Goal: Task Accomplishment & Management: Use online tool/utility

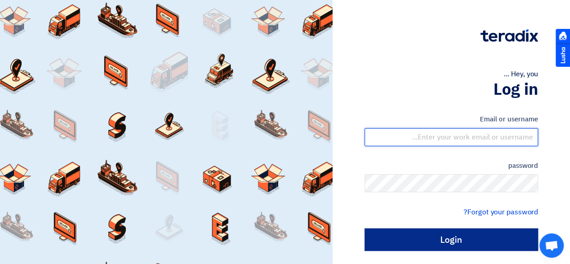
type input "rahul@shahgaron.com"
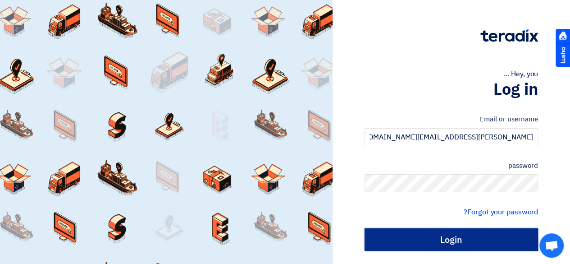
click at [404, 234] on input "Login" at bounding box center [452, 239] width 174 height 23
type input "Sign in"
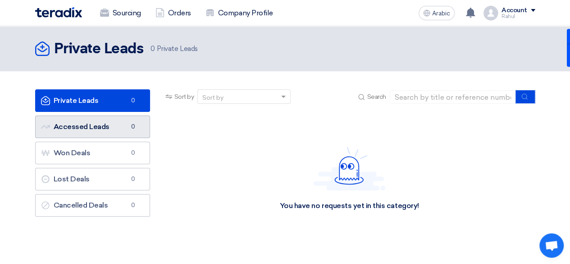
click at [44, 124] on icon "Accessed Leads" at bounding box center [45, 126] width 9 height 9
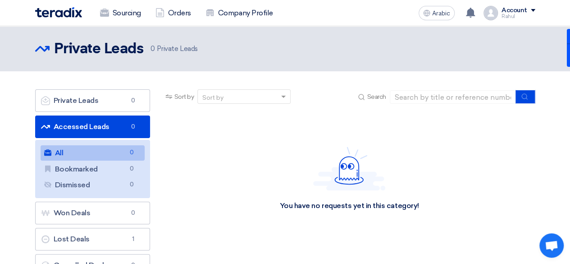
click at [92, 126] on font "Accessed Leads" at bounding box center [82, 126] width 56 height 9
click at [238, 128] on div "You have no requests yet in this category!" at bounding box center [350, 178] width 372 height 135
click at [64, 148] on font "All" at bounding box center [59, 152] width 9 height 9
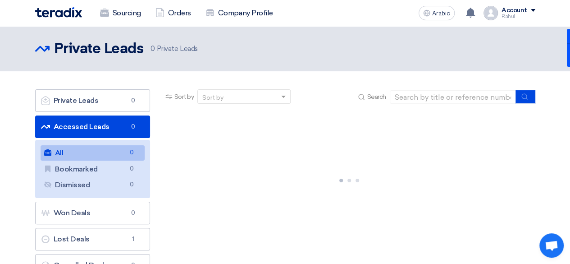
click at [72, 131] on link "Accessed Leads Accessed Leads 0" at bounding box center [92, 126] width 115 height 23
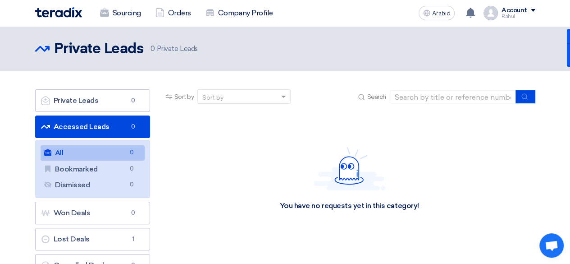
click at [67, 147] on link "All All 0" at bounding box center [93, 152] width 104 height 15
click at [96, 126] on font "Accessed Leads" at bounding box center [82, 126] width 56 height 9
click at [75, 151] on link "All All 0" at bounding box center [93, 152] width 104 height 15
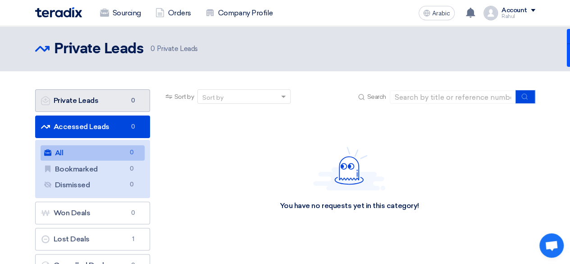
click at [93, 102] on font "Private Leads" at bounding box center [76, 100] width 45 height 9
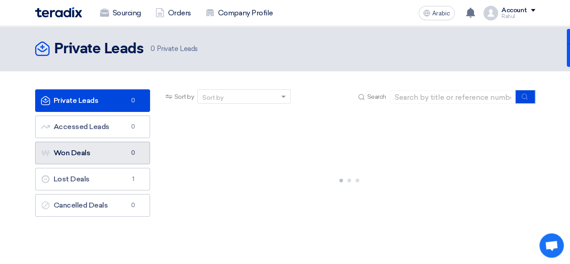
click at [104, 160] on link "Won Deals Won Deals 0" at bounding box center [92, 153] width 115 height 23
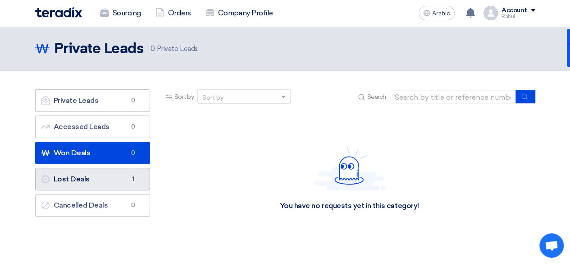
click at [103, 174] on link "Lost Deals Lost Deals 1" at bounding box center [92, 179] width 115 height 23
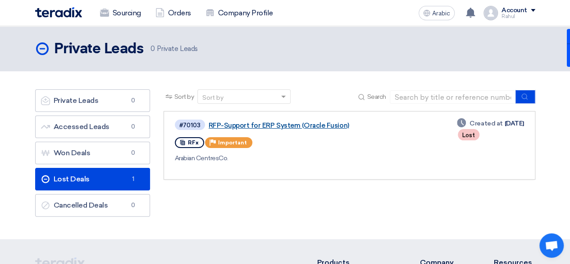
click at [308, 122] on font "RFP-Support for ERP System (Oracle Fusion)" at bounding box center [279, 125] width 141 height 8
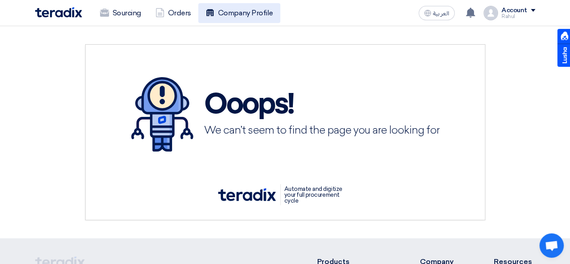
click at [246, 15] on link "Company Profile" at bounding box center [239, 13] width 82 height 20
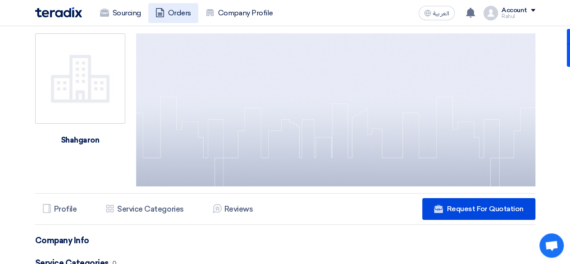
click at [183, 17] on link "Orders" at bounding box center [173, 13] width 50 height 20
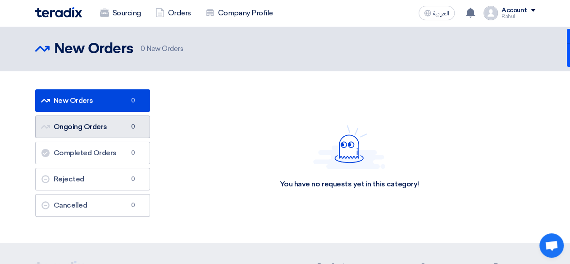
click at [112, 129] on link "Ongoing Orders Ongoing Orders 0" at bounding box center [92, 126] width 115 height 23
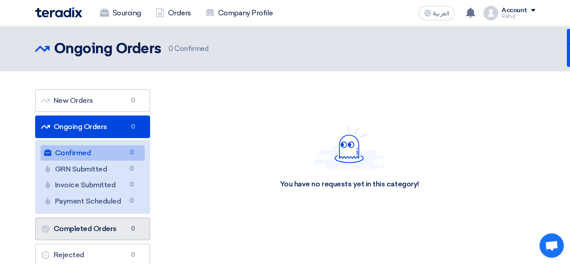
click at [95, 227] on link "Completed Orders Completed Orders 0" at bounding box center [92, 228] width 115 height 23
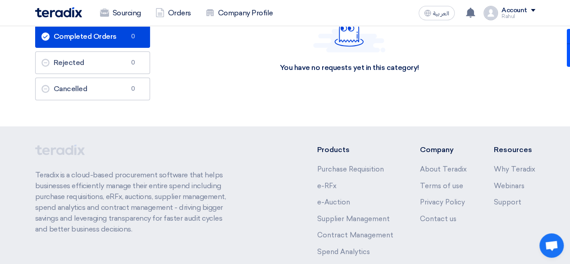
scroll to position [135, 0]
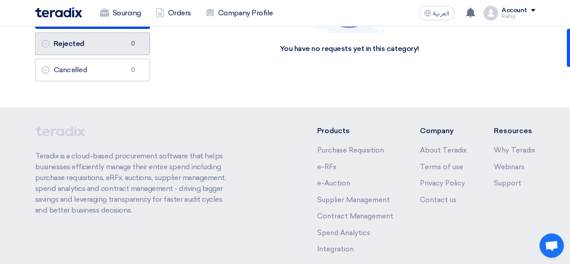
click at [113, 46] on link "Rejected Rejected 0" at bounding box center [92, 43] width 115 height 23
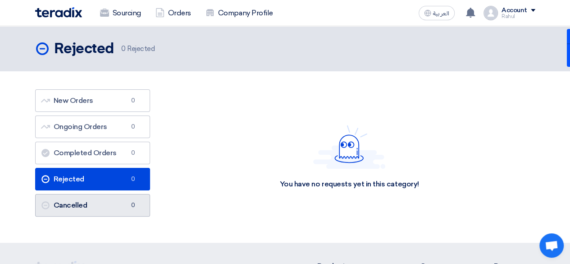
click at [83, 206] on link "Cancelled Cancelled 0" at bounding box center [92, 205] width 115 height 23
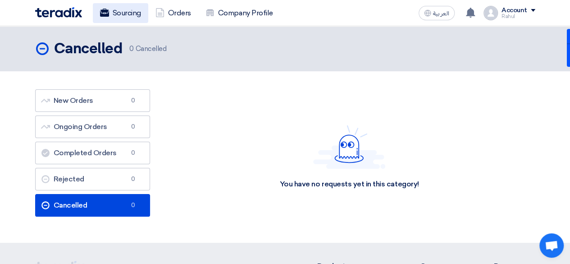
click at [134, 18] on link "Sourcing" at bounding box center [120, 13] width 55 height 20
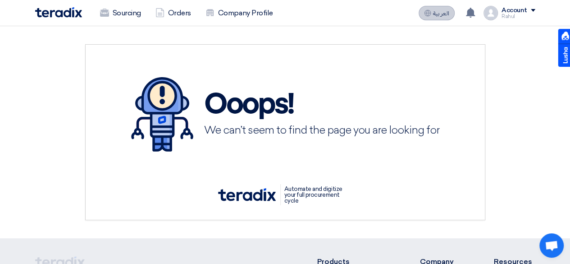
click at [439, 12] on span "العربية" at bounding box center [441, 13] width 16 height 6
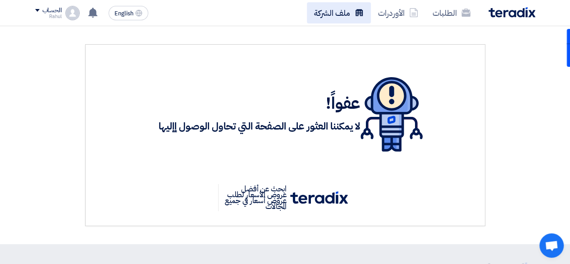
click at [317, 18] on link "ملف الشركة" at bounding box center [339, 12] width 64 height 21
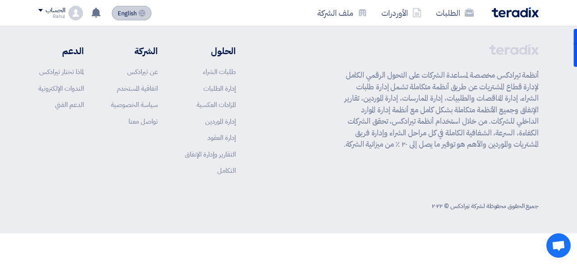
click at [128, 16] on span "English" at bounding box center [127, 13] width 19 height 6
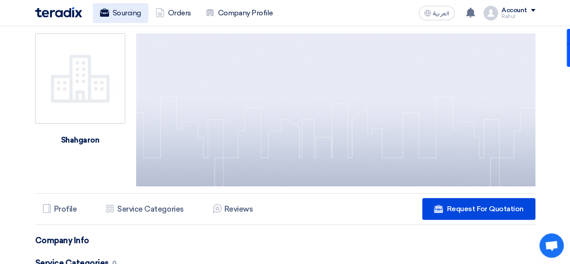
click at [140, 20] on link "Sourcing" at bounding box center [120, 13] width 55 height 20
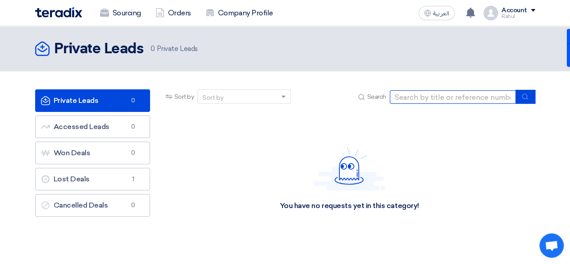
click at [433, 95] on input at bounding box center [453, 97] width 126 height 14
paste input "71039"
type input "71039"
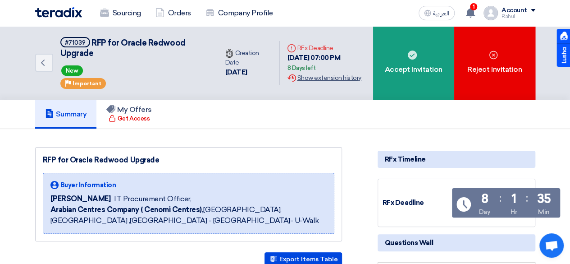
click at [316, 80] on div "Extension History Show extension history" at bounding box center [326, 77] width 78 height 9
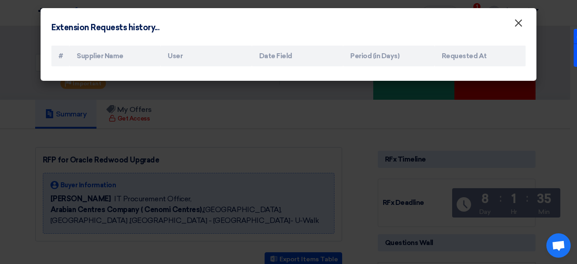
click at [515, 27] on span "×" at bounding box center [518, 25] width 9 height 18
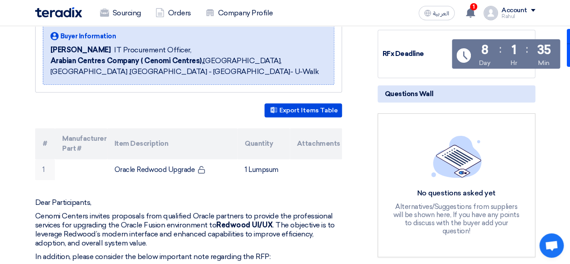
scroll to position [147, 0]
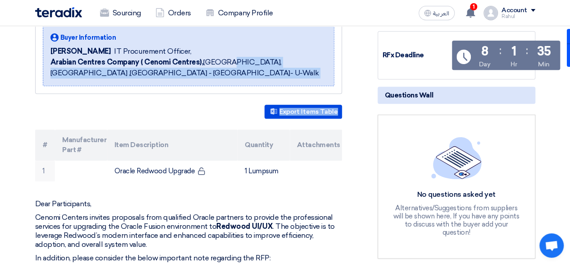
drag, startPoint x: 225, startPoint y: 65, endPoint x: 215, endPoint y: 126, distance: 61.5
click at [215, 126] on div "Export Items Table # Manufacturer Part # Item Description Quantity Attachments …" at bounding box center [188, 143] width 307 height 77
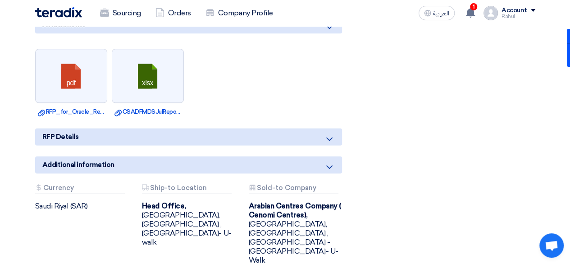
scroll to position [528, 0]
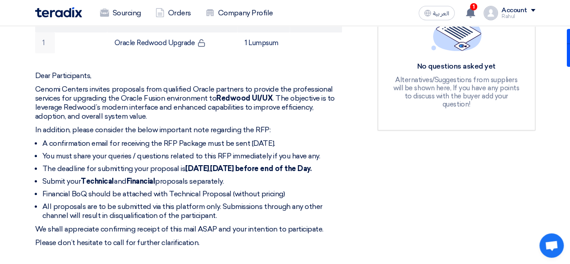
scroll to position [262, 0]
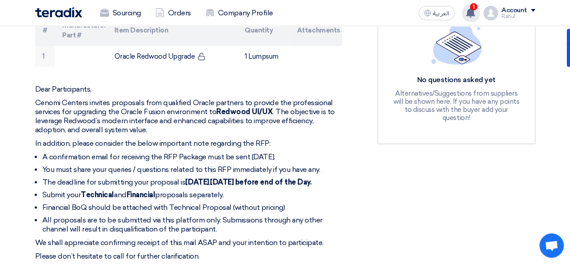
click at [467, 13] on icon at bounding box center [471, 13] width 10 height 10
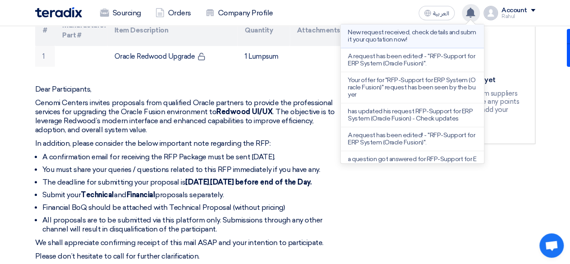
click at [411, 38] on p "New request received, check details and submit your quotation now!" at bounding box center [412, 36] width 129 height 14
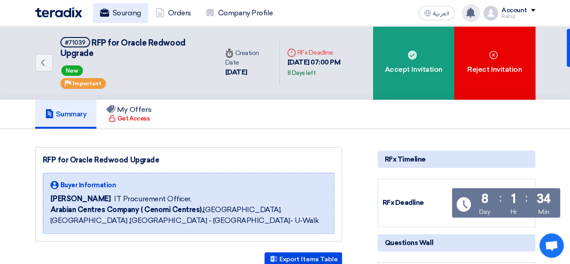
click at [119, 12] on link "Sourcing" at bounding box center [120, 13] width 55 height 20
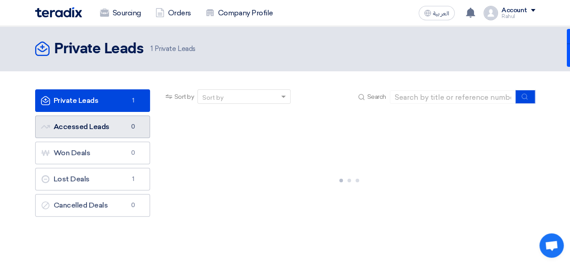
click at [117, 119] on link "Accessed Leads Accessed Leads 0" at bounding box center [92, 126] width 115 height 23
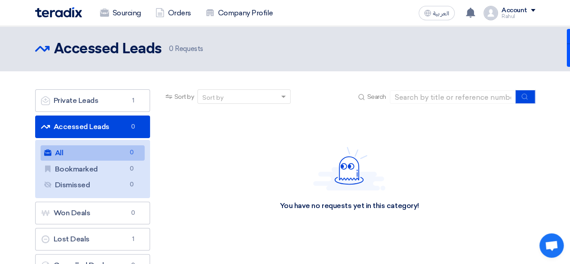
click at [111, 149] on link "All All 0" at bounding box center [93, 152] width 104 height 15
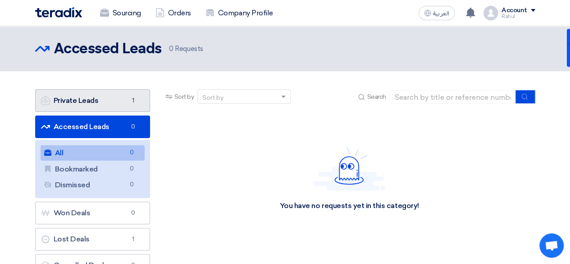
click at [105, 107] on link "Private Leads Private Leads 1" at bounding box center [92, 100] width 115 height 23
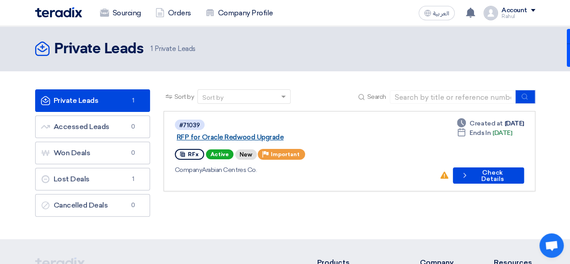
click at [292, 133] on link "RFP for Oracle Redwood Upgrade" at bounding box center [289, 137] width 225 height 8
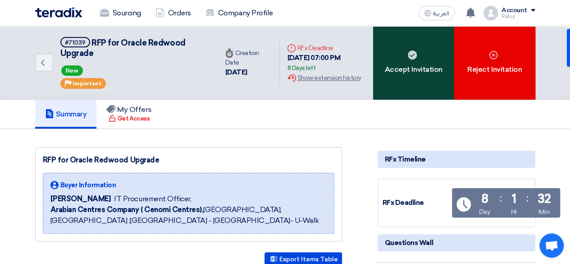
click at [402, 73] on div "Accept Invitation" at bounding box center [413, 62] width 81 height 73
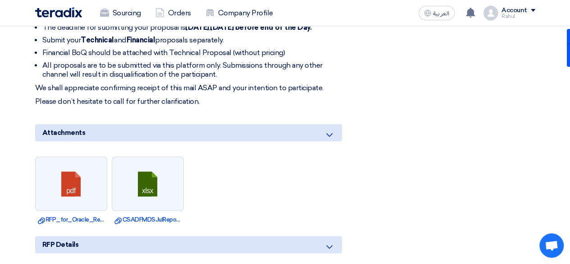
scroll to position [431, 0]
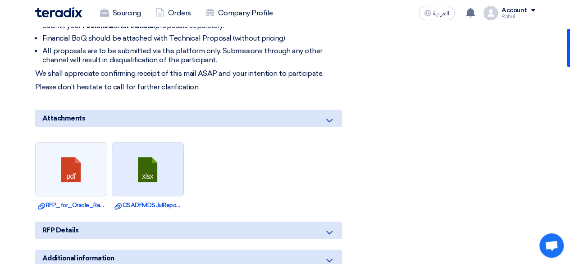
click at [156, 159] on link at bounding box center [148, 169] width 72 height 54
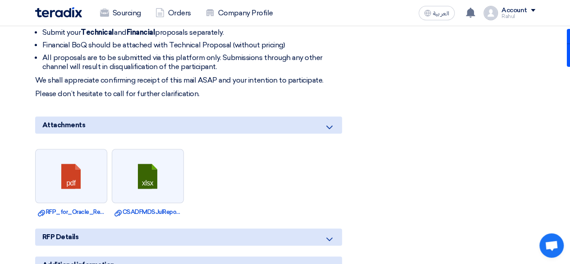
scroll to position [425, 0]
click at [413, 76] on div "RFx Timeline RFx Deadline Time Remaining 8 Day : 1 Hr : 26 Min Questions Wall N…" at bounding box center [456, 54] width 171 height 664
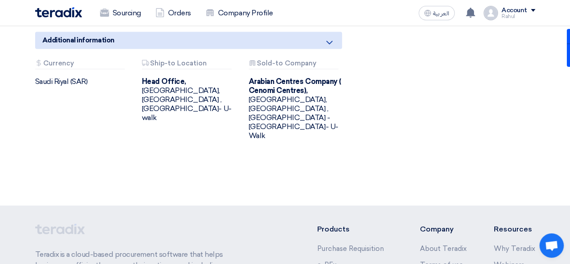
scroll to position [775, 0]
